Goal: Transaction & Acquisition: Purchase product/service

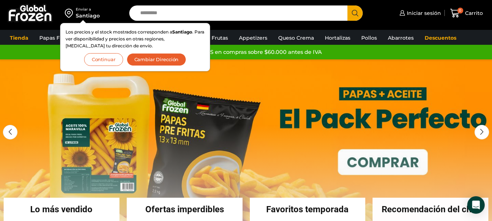
click at [113, 63] on button "Continuar" at bounding box center [103, 59] width 39 height 13
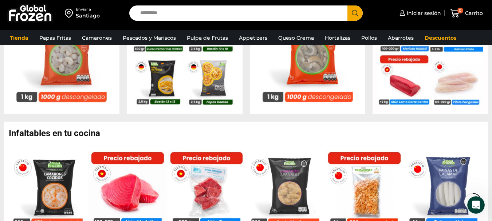
scroll to position [364, 0]
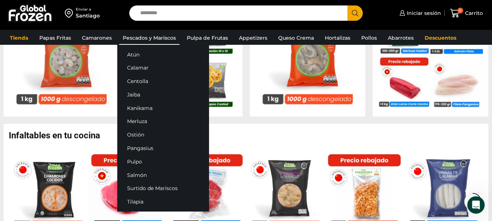
click at [153, 39] on link "Pescados y Mariscos" at bounding box center [149, 38] width 60 height 14
click at [150, 39] on link "Pescados y Mariscos" at bounding box center [149, 38] width 60 height 14
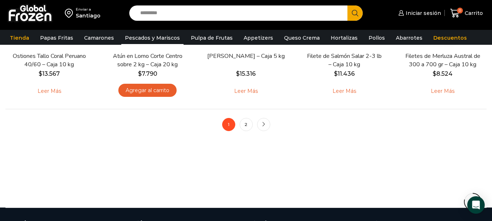
scroll to position [619, 0]
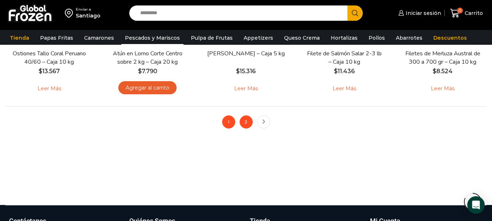
click at [252, 119] on link "2" at bounding box center [246, 121] width 13 height 13
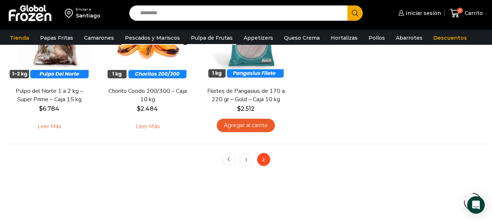
scroll to position [583, 0]
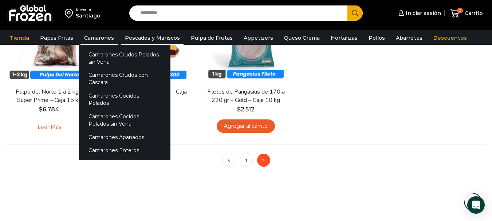
click at [91, 41] on link "Camarones" at bounding box center [99, 38] width 37 height 14
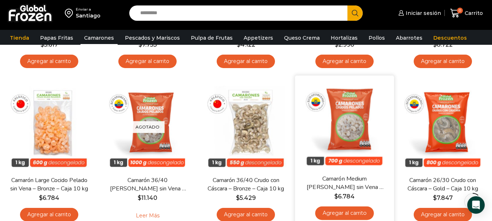
scroll to position [73, 0]
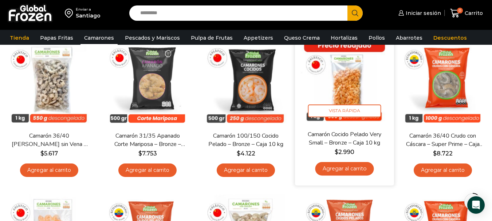
click at [358, 169] on link "Agregar al carrito" at bounding box center [344, 168] width 59 height 13
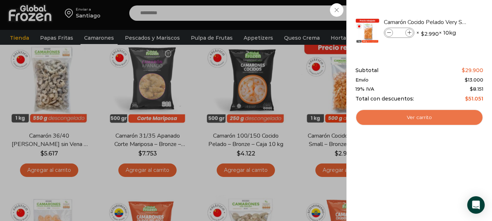
click at [410, 115] on link "Ver carrito" at bounding box center [420, 117] width 128 height 17
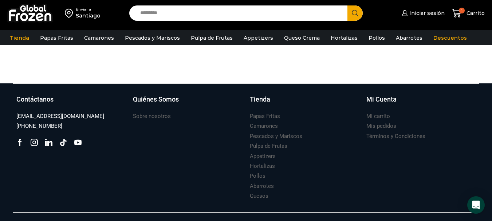
scroll to position [344, 0]
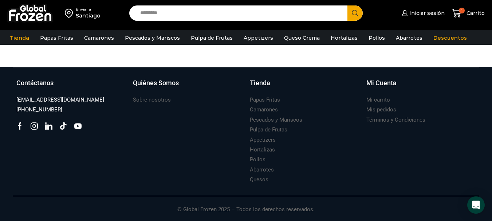
click at [24, 15] on img at bounding box center [30, 13] width 46 height 19
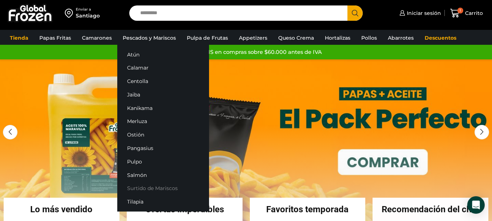
click at [134, 188] on link "Surtido de Mariscos" at bounding box center [163, 188] width 92 height 13
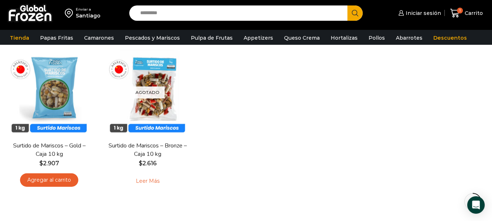
scroll to position [73, 0]
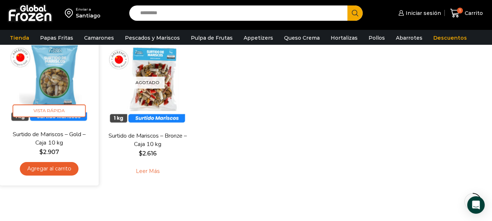
click at [48, 85] on img at bounding box center [49, 80] width 88 height 88
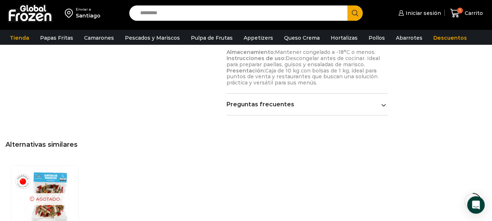
scroll to position [292, 0]
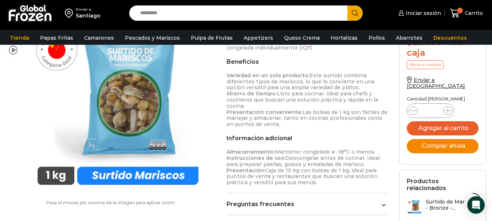
click at [430, 142] on button "Comprar ahora" at bounding box center [443, 146] width 72 height 14
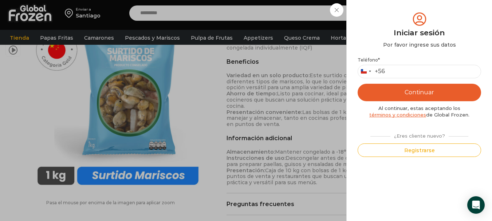
click at [397, 8] on div "Iniciar sesión Mi cuenta Login Register Iniciar sesión Por favor ingrese sus da…" at bounding box center [419, 13] width 44 height 15
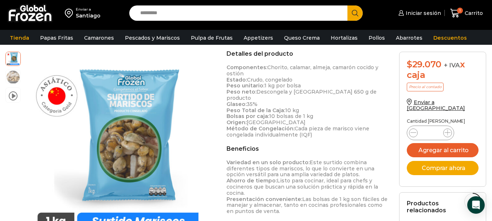
scroll to position [183, 0]
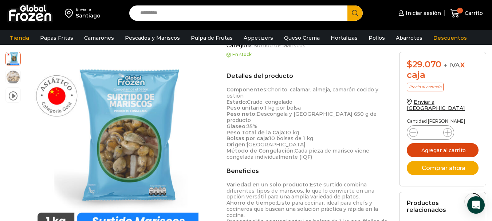
click at [441, 143] on button "Agregar al carrito" at bounding box center [443, 150] width 72 height 14
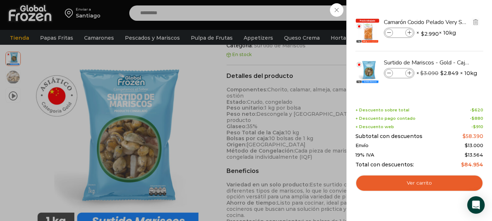
click at [389, 32] on icon at bounding box center [389, 33] width 4 height 4
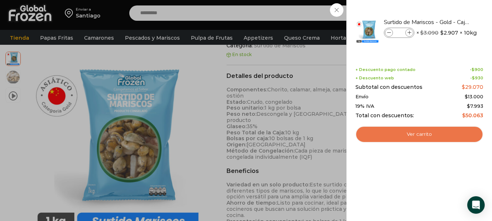
click at [427, 137] on link "Ver carrito" at bounding box center [420, 134] width 128 height 17
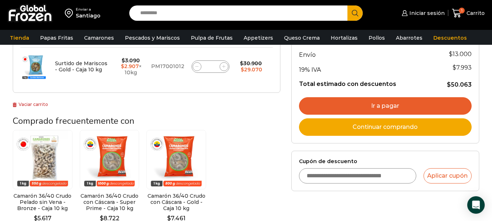
scroll to position [182, 0]
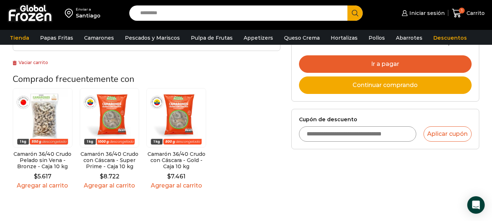
click at [373, 125] on div "Cupón de descuento Aplicar cupón" at bounding box center [385, 129] width 173 height 25
click at [358, 138] on input "Cupón de descuento" at bounding box center [357, 133] width 117 height 15
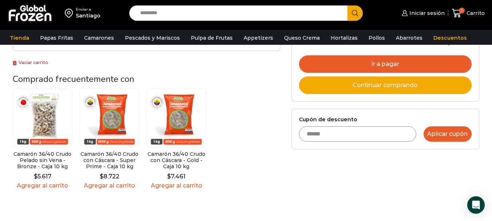
type input "******"
drag, startPoint x: 448, startPoint y: 126, endPoint x: 450, endPoint y: 130, distance: 4.6
click at [450, 130] on button "Aplicar cupón" at bounding box center [448, 133] width 48 height 15
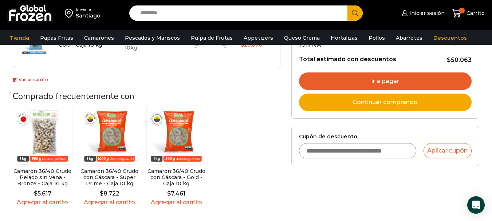
scroll to position [219, 0]
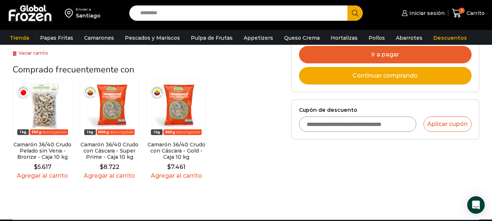
click at [366, 125] on input "Cupón de descuento" at bounding box center [357, 124] width 117 height 15
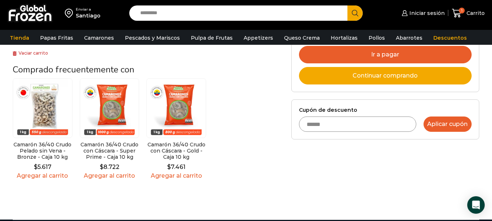
type input "******"
click at [449, 117] on button "Aplicar cupón" at bounding box center [448, 124] width 48 height 15
click at [442, 125] on button "Aplicar cupón" at bounding box center [448, 124] width 48 height 15
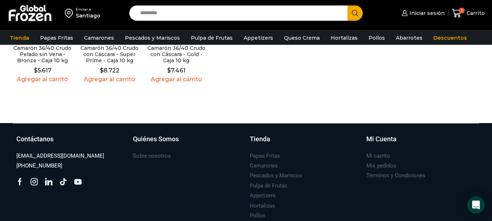
scroll to position [371, 0]
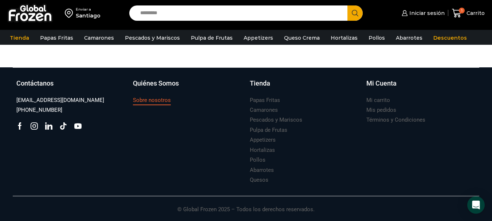
click at [162, 103] on h3 "Sobre nosotros" at bounding box center [152, 101] width 38 height 8
click at [157, 98] on h3 "Sobre nosotros" at bounding box center [152, 101] width 38 height 8
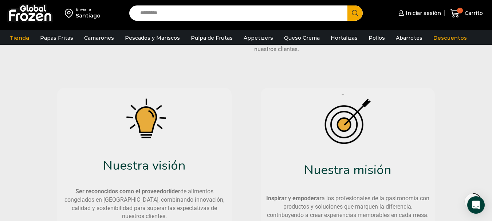
scroll to position [364, 0]
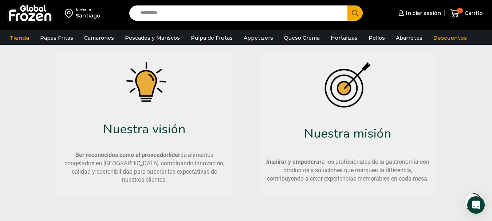
click at [96, 18] on div "Santiago" at bounding box center [88, 15] width 25 height 7
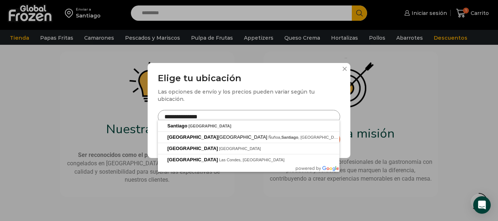
drag, startPoint x: 219, startPoint y: 118, endPoint x: 63, endPoint y: 102, distance: 157.4
click at [63, 102] on div "**********" at bounding box center [249, 110] width 498 height 221
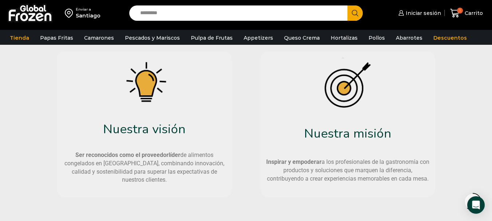
click at [84, 10] on div "Enviar a" at bounding box center [88, 9] width 25 height 5
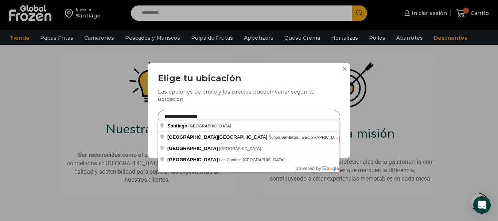
drag, startPoint x: 216, startPoint y: 115, endPoint x: 124, endPoint y: 106, distance: 92.6
click at [124, 106] on div "**********" at bounding box center [249, 110] width 498 height 221
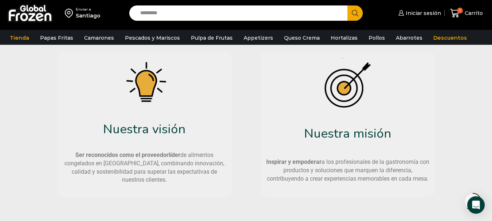
click at [75, 11] on img at bounding box center [70, 13] width 11 height 12
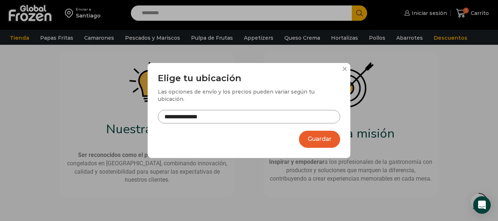
click at [226, 115] on input "**********" at bounding box center [249, 116] width 182 height 13
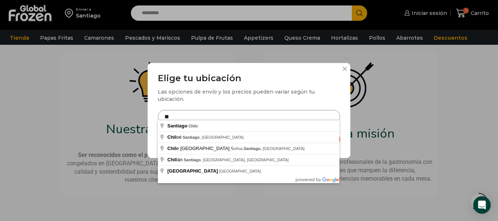
type input "*"
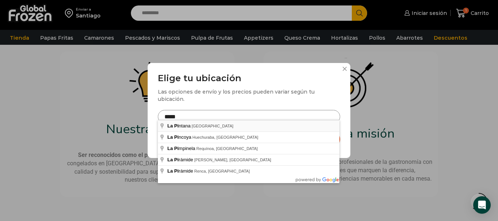
type input "**********"
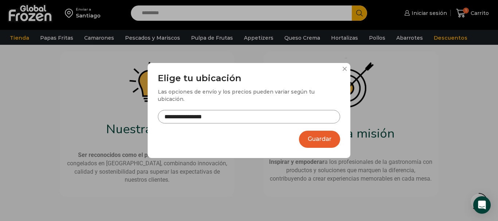
drag, startPoint x: 375, startPoint y: 139, endPoint x: 359, endPoint y: 139, distance: 16.0
click at [374, 139] on div "**********" at bounding box center [249, 110] width 498 height 221
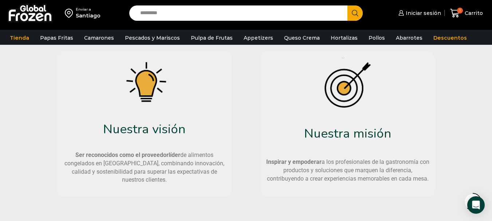
click at [80, 8] on div "Enviar a" at bounding box center [88, 9] width 25 height 5
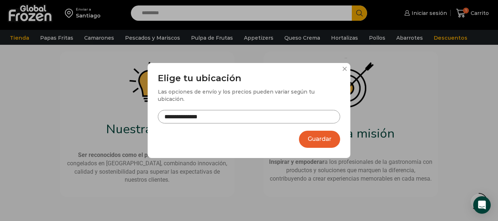
click at [211, 111] on input "**********" at bounding box center [249, 116] width 182 height 13
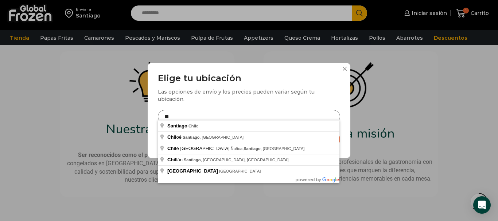
type input "*"
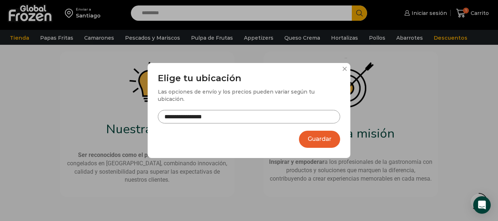
type input "**********"
click at [325, 131] on button "Guardar" at bounding box center [319, 139] width 41 height 17
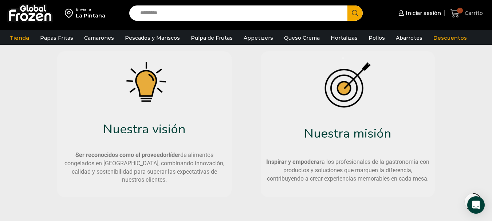
click at [465, 10] on span "Carrito" at bounding box center [473, 12] width 20 height 7
